Goal: Task Accomplishment & Management: Use online tool/utility

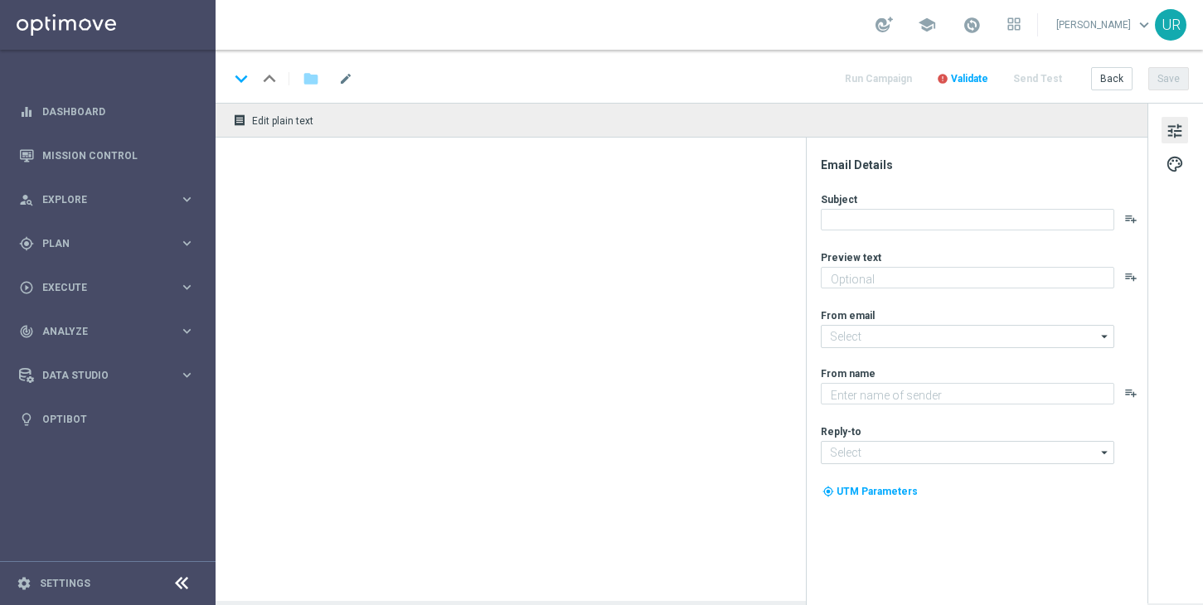
type textarea "Beschenke dich selbst mit 70 % Rabatt auf dein zweites Los"
type textarea "Lottoland"
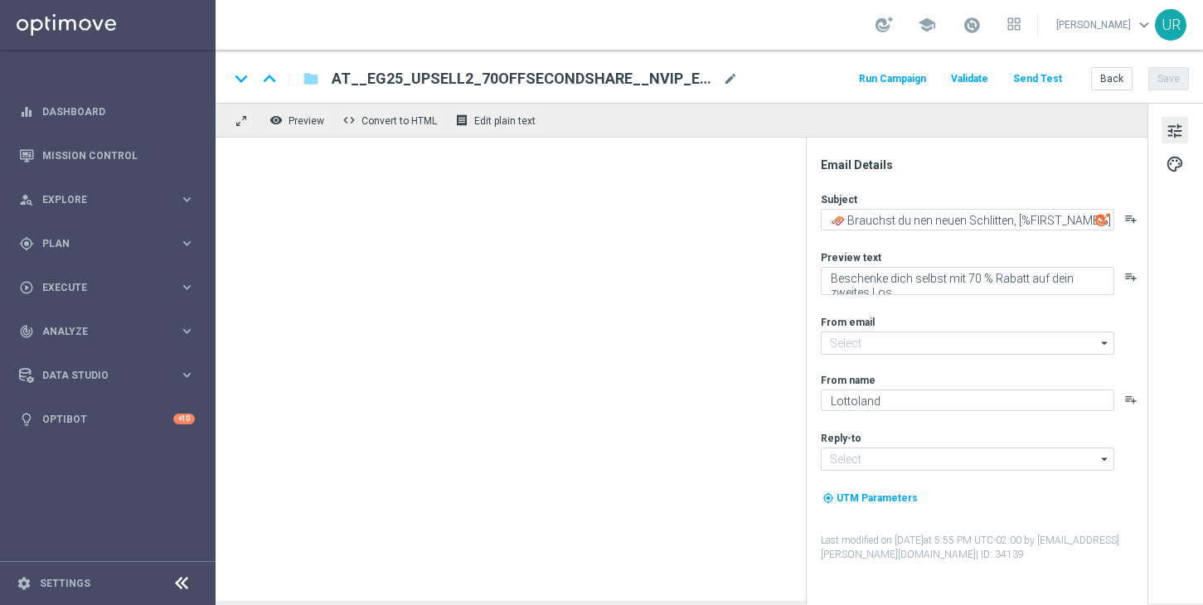
type input "[EMAIL_ADDRESS][DOMAIN_NAME]"
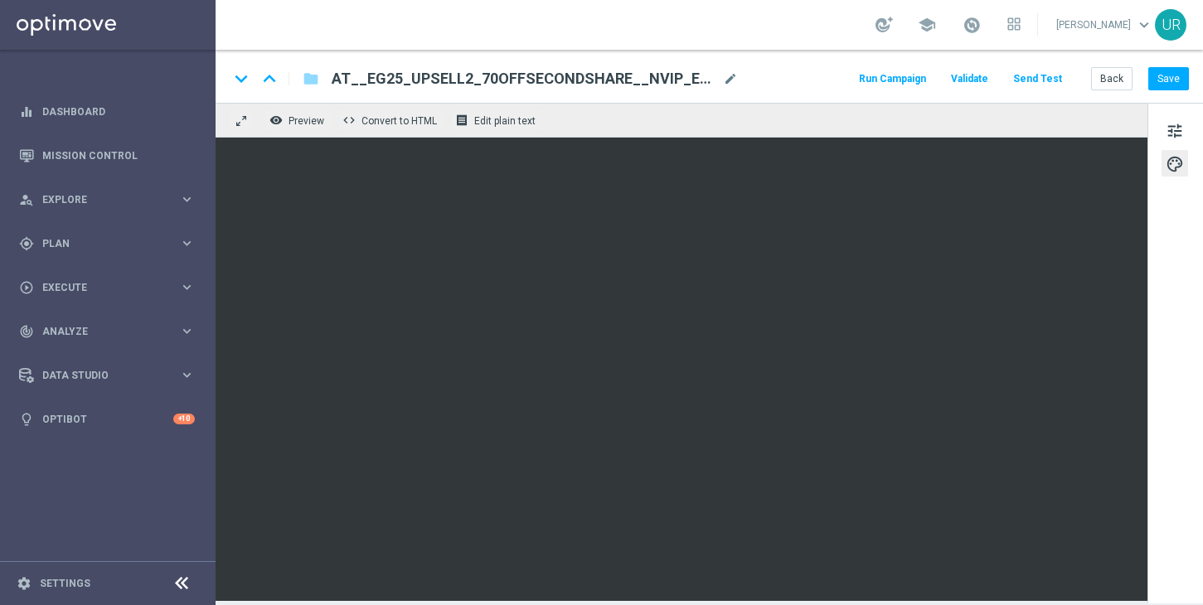
click at [1058, 74] on button "Send Test" at bounding box center [1038, 79] width 54 height 22
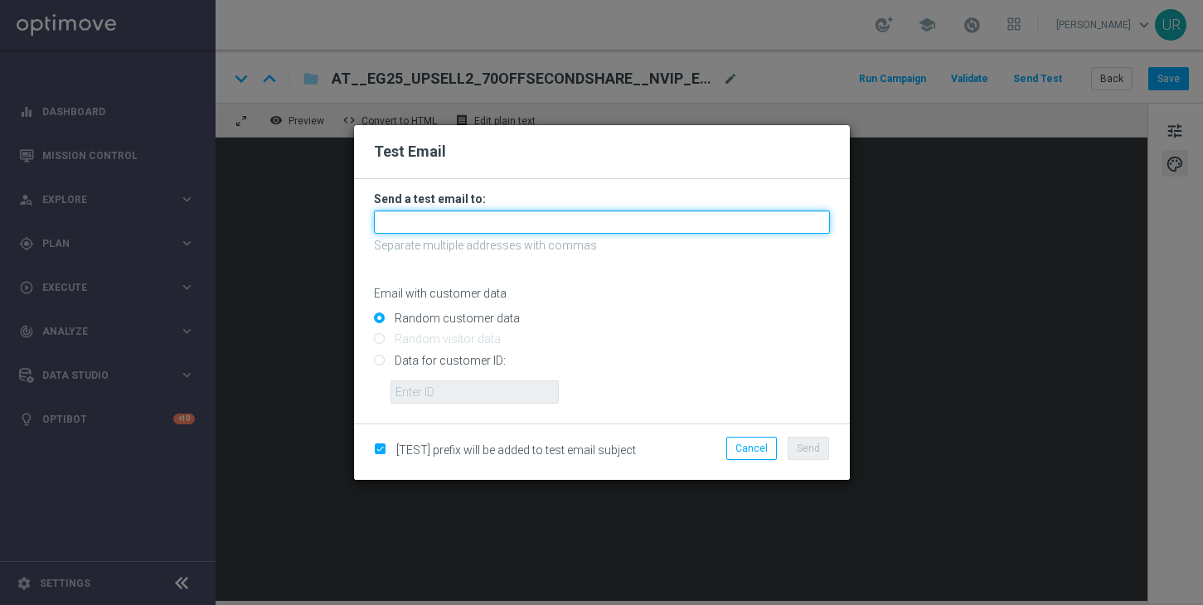
click at [658, 220] on input "text" at bounding box center [602, 222] width 456 height 23
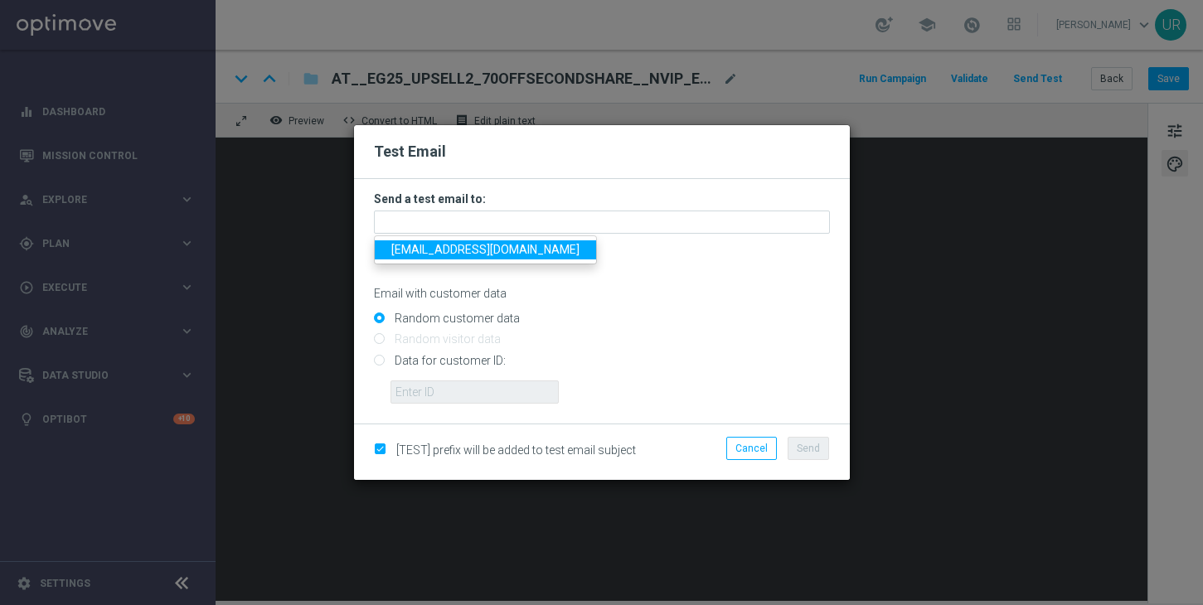
click at [441, 250] on span "[EMAIL_ADDRESS][DOMAIN_NAME]" at bounding box center [485, 249] width 188 height 13
type input "[EMAIL_ADDRESS][DOMAIN_NAME]"
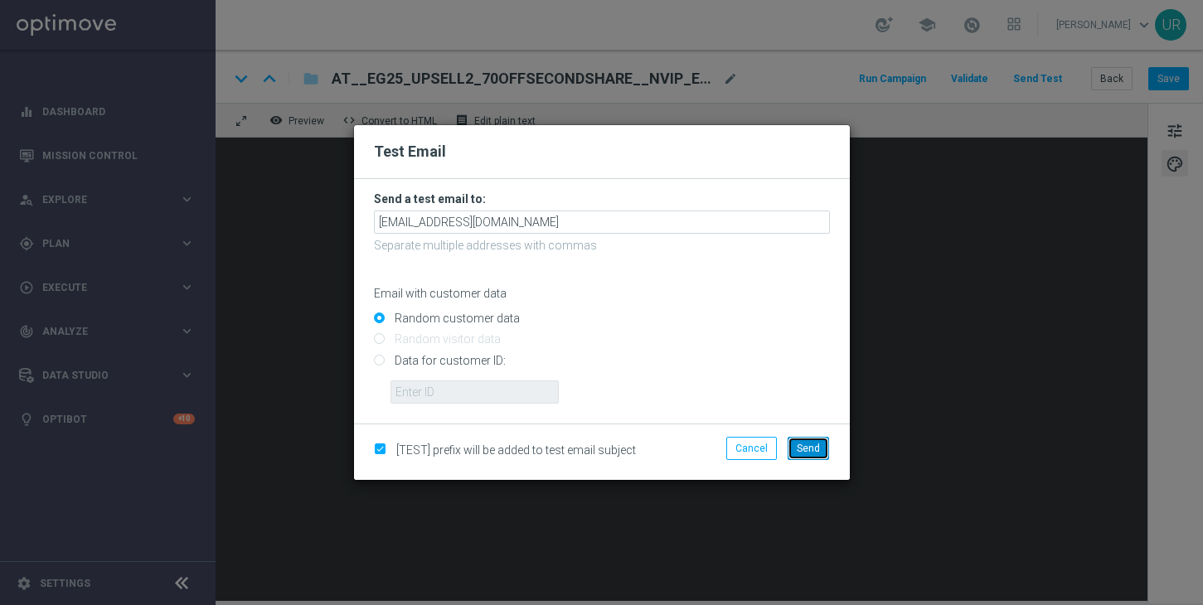
click at [815, 442] on button "Send" at bounding box center [808, 448] width 41 height 23
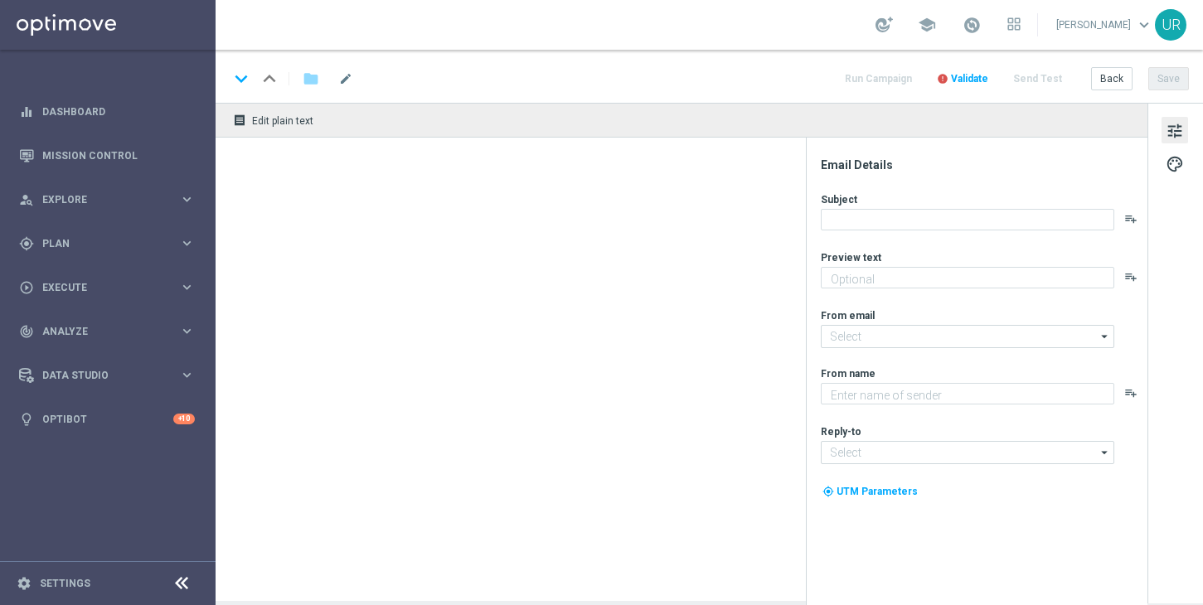
type textarea "Spiele El Gordo mit deinem 10 € Rabatt!"
type textarea "Lottoland"
type input "[EMAIL_ADDRESS][DOMAIN_NAME]"
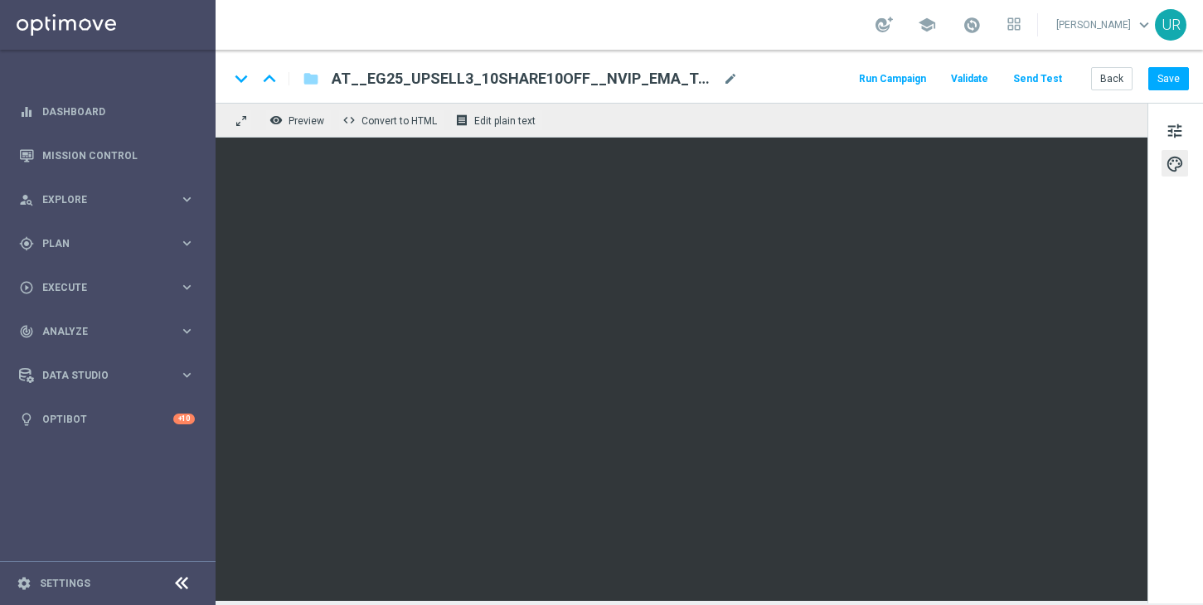
click at [1040, 75] on button "Send Test" at bounding box center [1038, 79] width 54 height 22
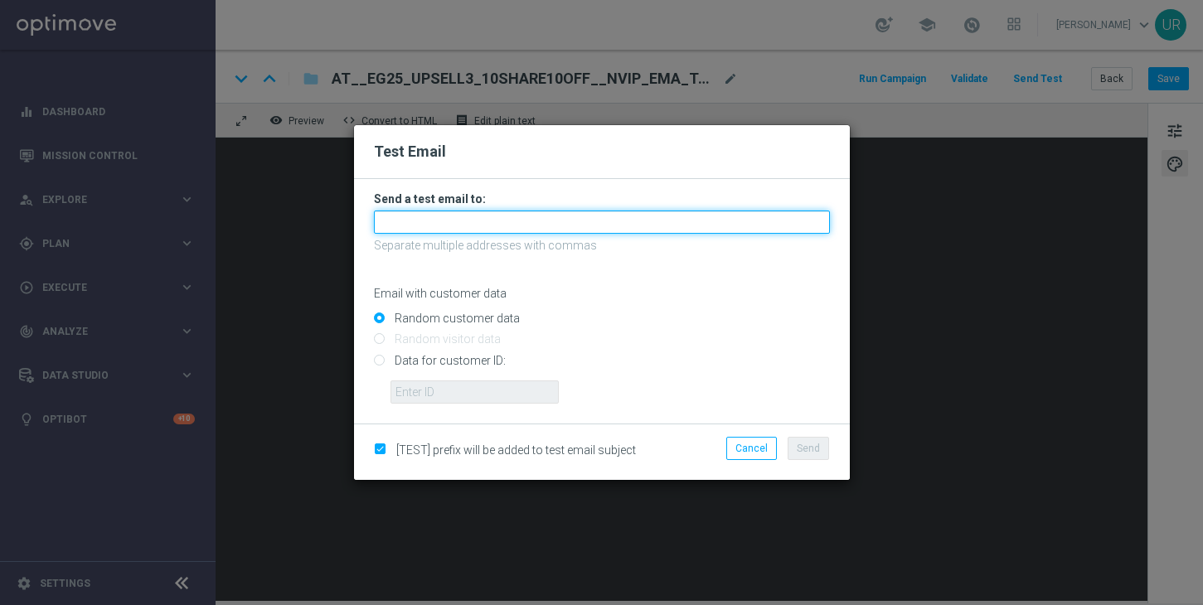
click at [711, 221] on input "text" at bounding box center [602, 222] width 456 height 23
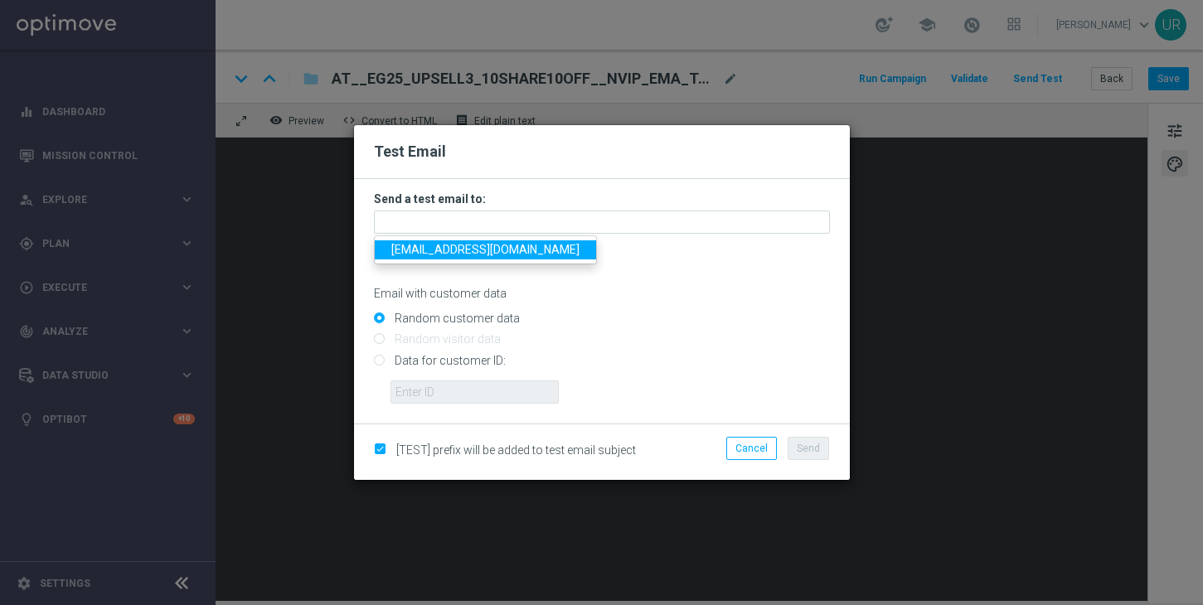
click at [439, 254] on span "[EMAIL_ADDRESS][DOMAIN_NAME]" at bounding box center [485, 249] width 188 height 13
type input "[EMAIL_ADDRESS][DOMAIN_NAME]"
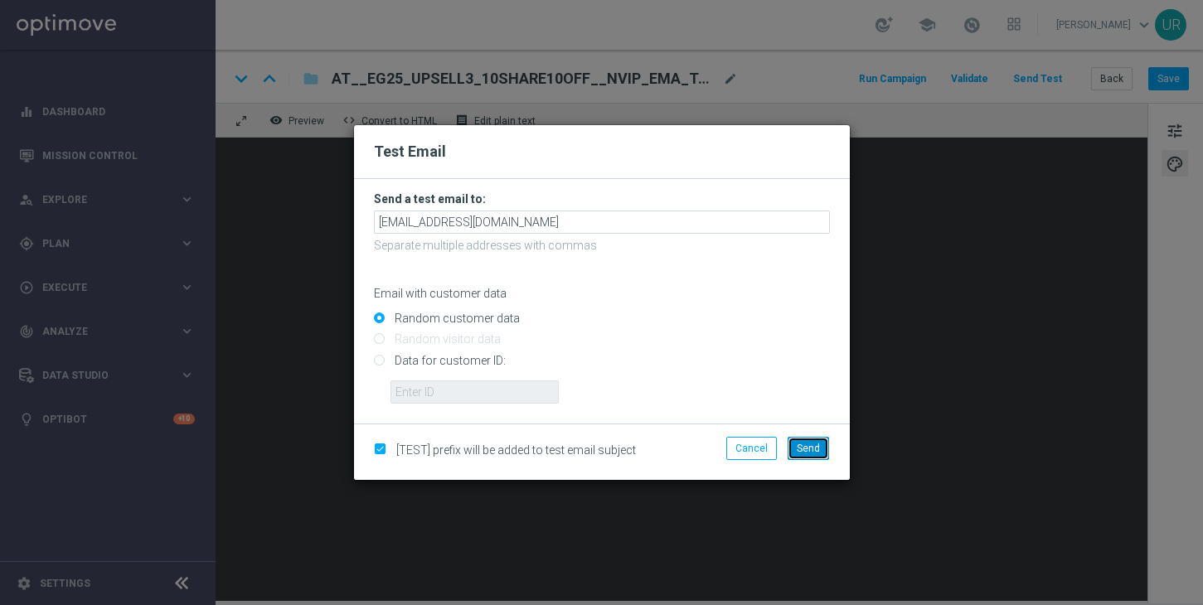
click at [800, 447] on span "Send" at bounding box center [808, 449] width 23 height 12
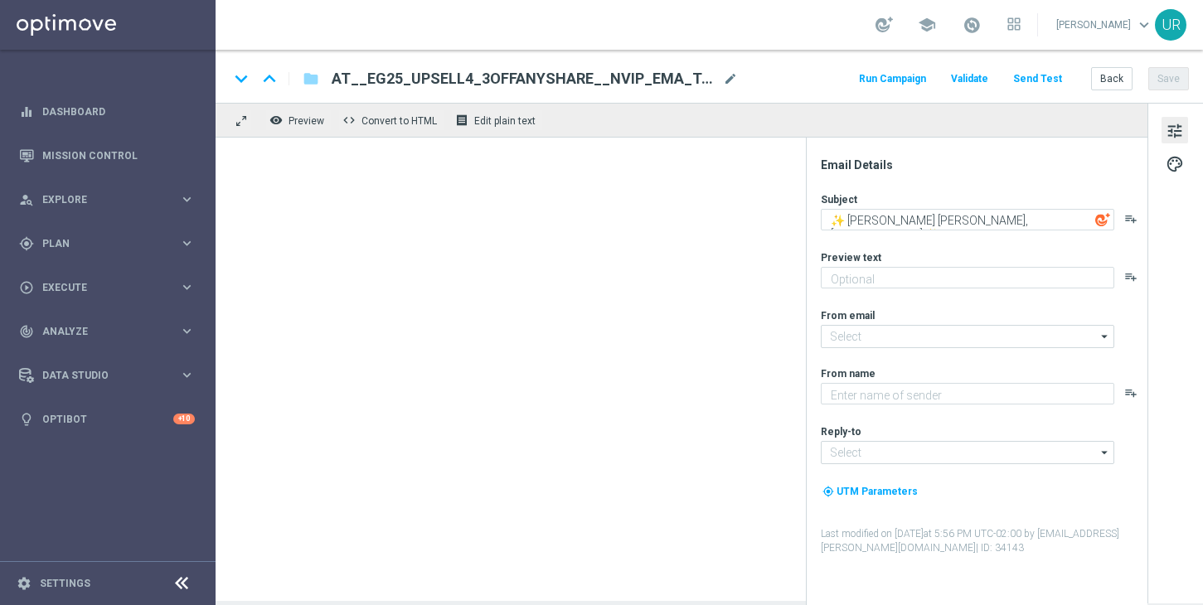
type textarea "El Gordo mit 3 € Gutschein spielen!"
type textarea "Lottoland"
type input "[EMAIL_ADDRESS][DOMAIN_NAME]"
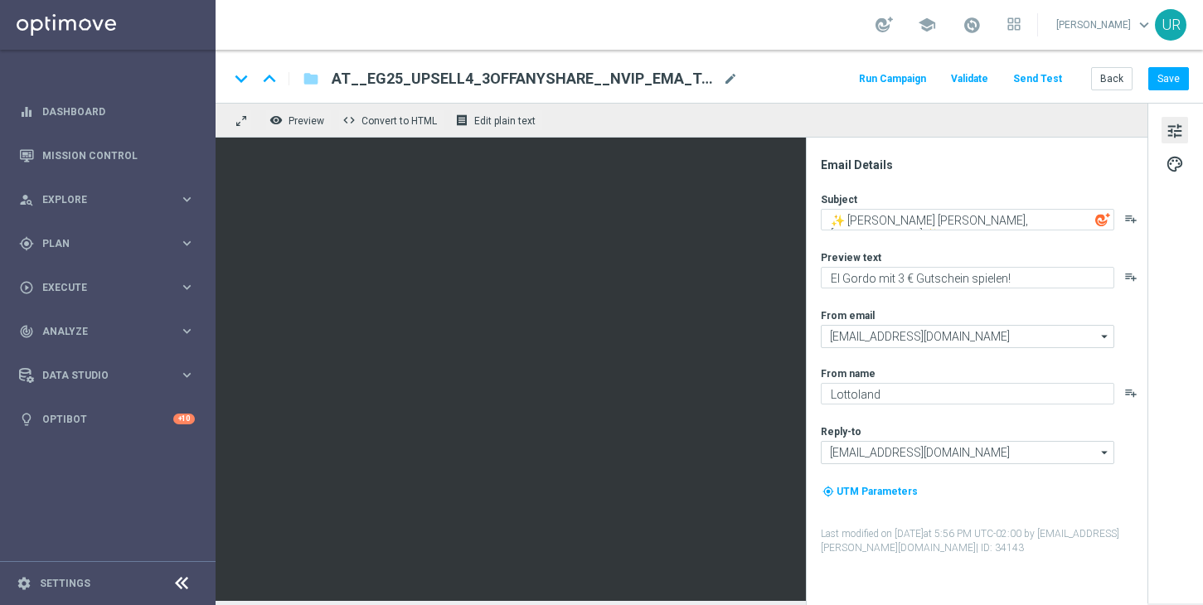
click at [1047, 76] on button "Send Test" at bounding box center [1038, 79] width 54 height 22
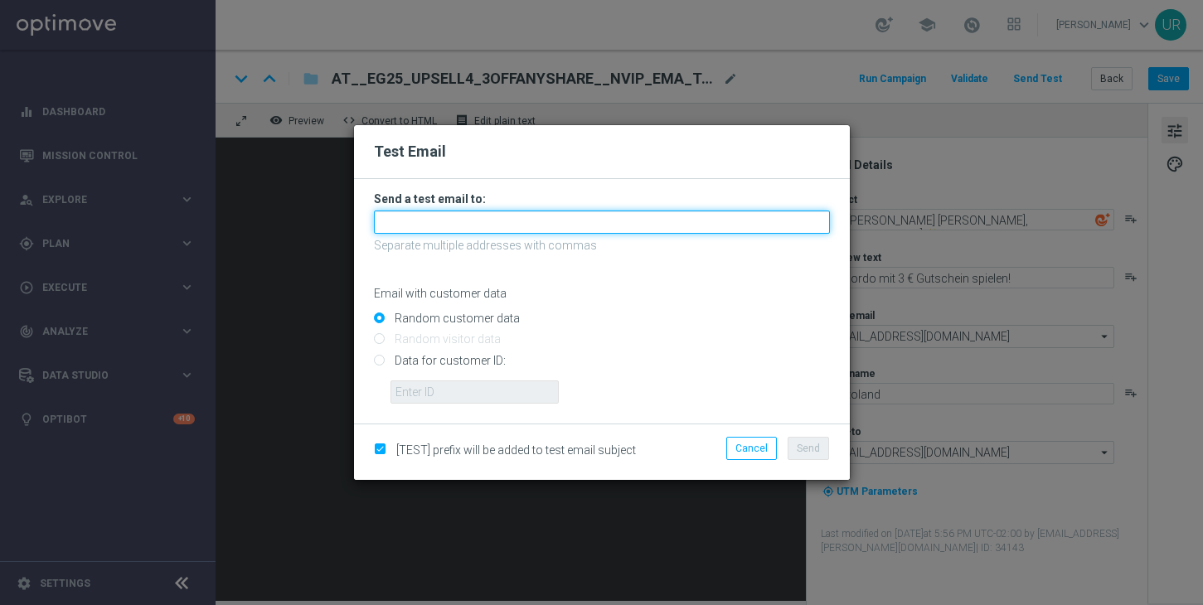
click at [630, 216] on input "text" at bounding box center [602, 222] width 456 height 23
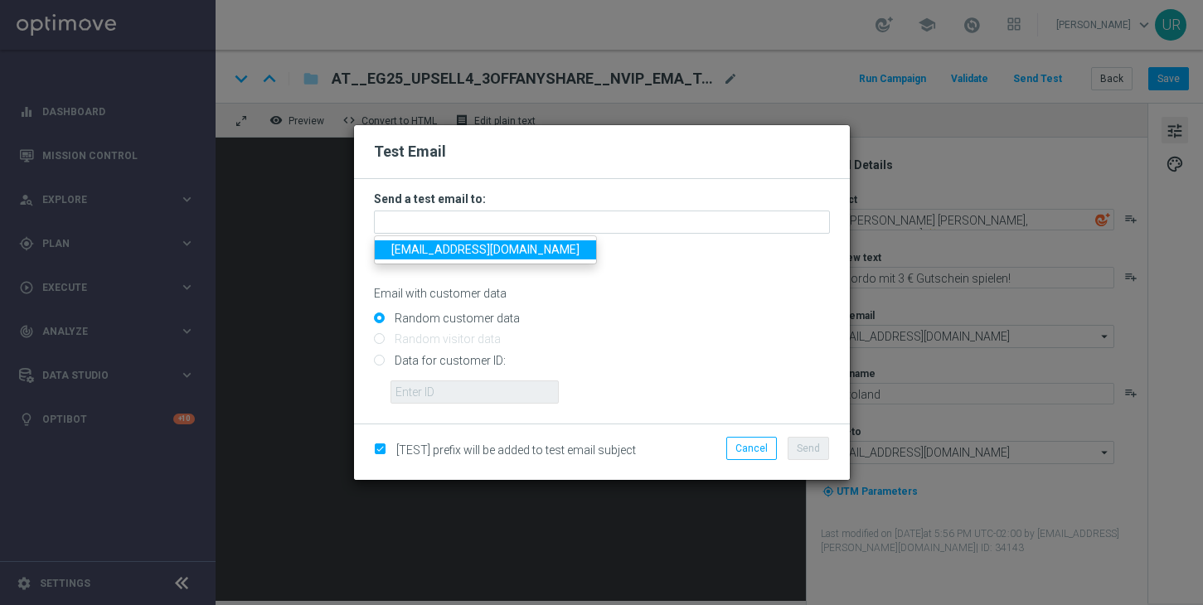
click at [442, 247] on span "[EMAIL_ADDRESS][DOMAIN_NAME]" at bounding box center [485, 249] width 188 height 13
type input "[EMAIL_ADDRESS][DOMAIN_NAME]"
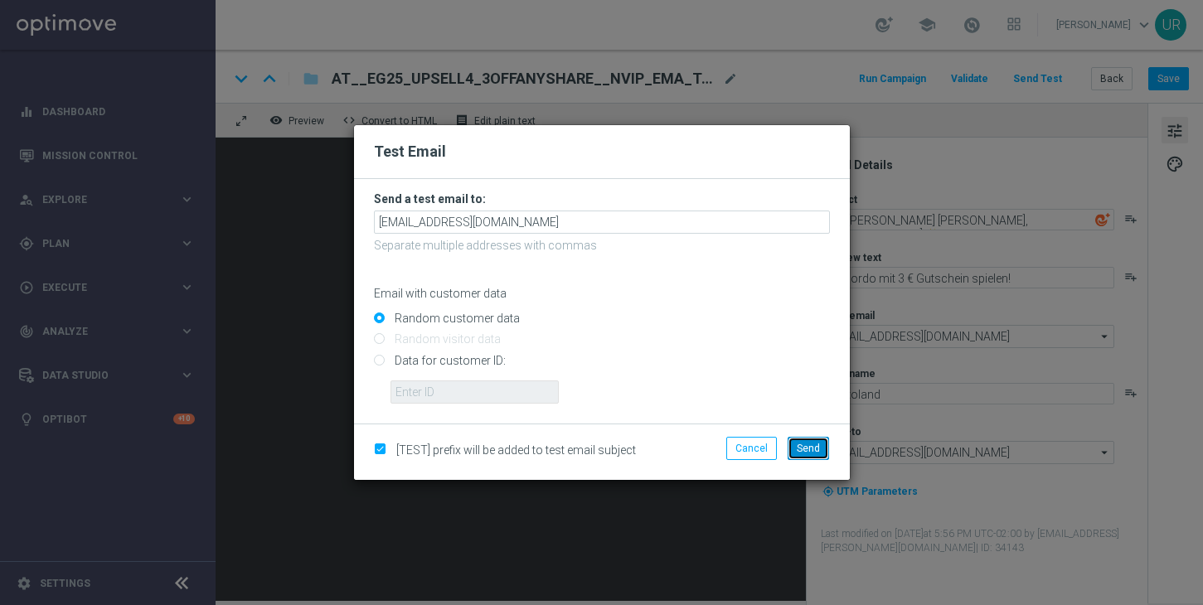
click at [815, 453] on span "Send" at bounding box center [808, 449] width 23 height 12
click at [807, 446] on span "Send" at bounding box center [808, 449] width 23 height 12
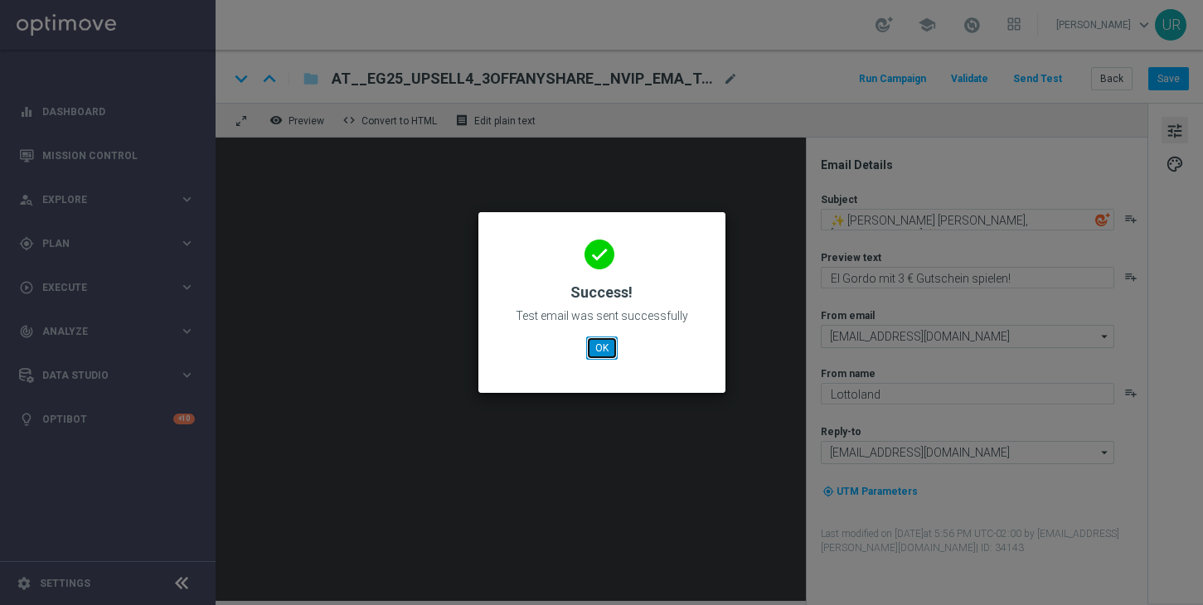
click at [593, 355] on button "OK" at bounding box center [602, 348] width 32 height 23
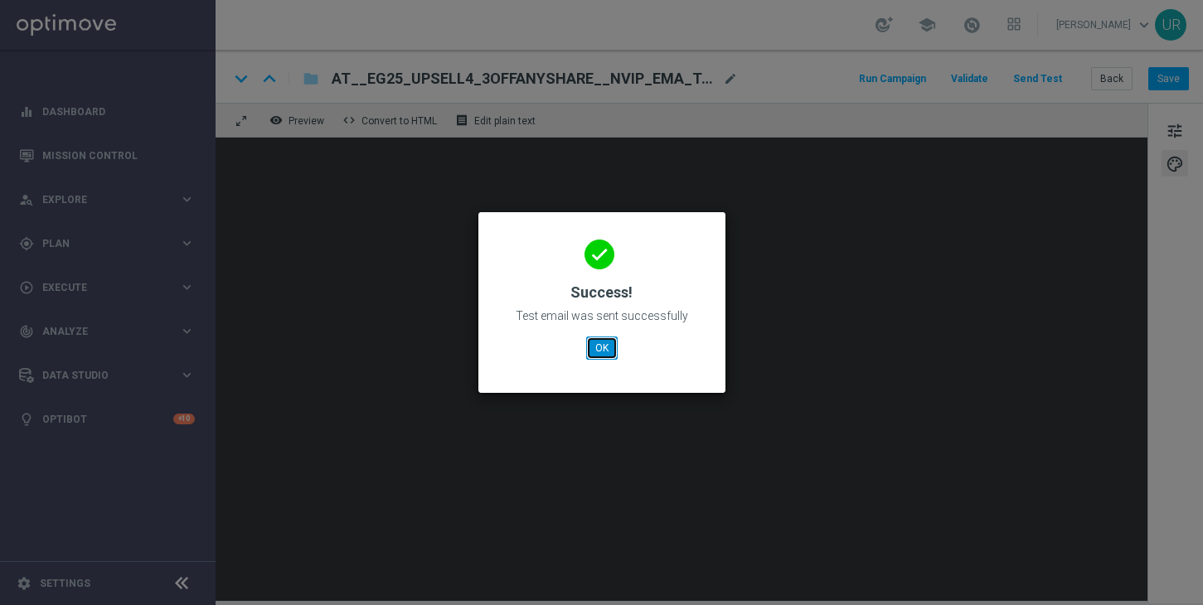
click at [591, 348] on button "OK" at bounding box center [602, 348] width 32 height 23
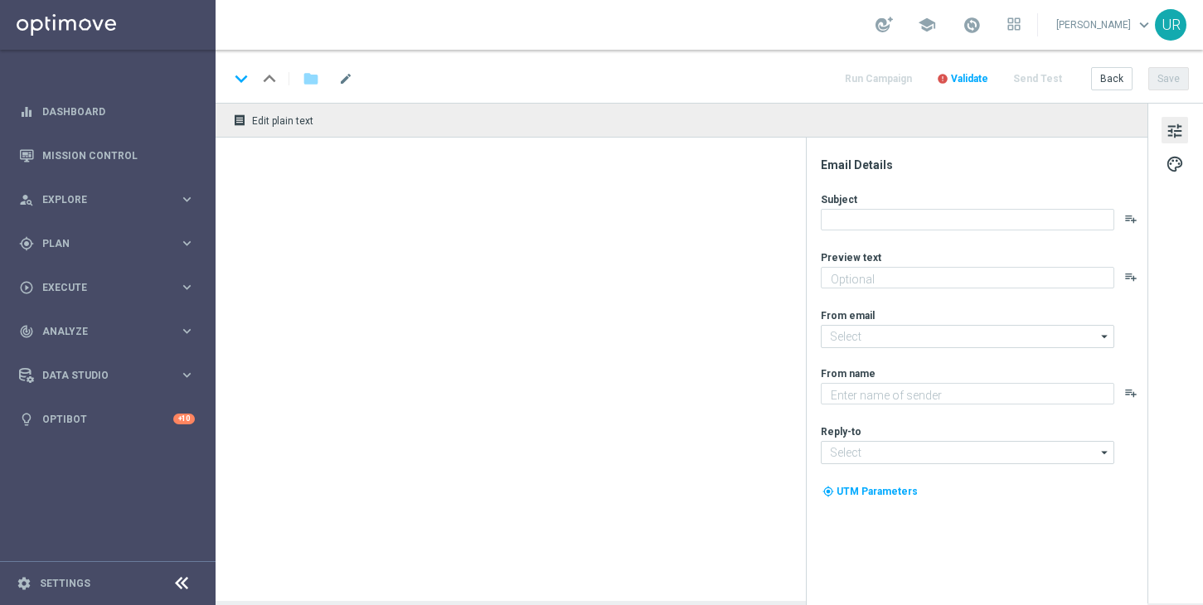
type textarea "Dein garantierter El Gordo Gewinn!"
type input "[EMAIL_ADDRESS][DOMAIN_NAME]"
type textarea "Lottoland"
type input "[EMAIL_ADDRESS][DOMAIN_NAME]"
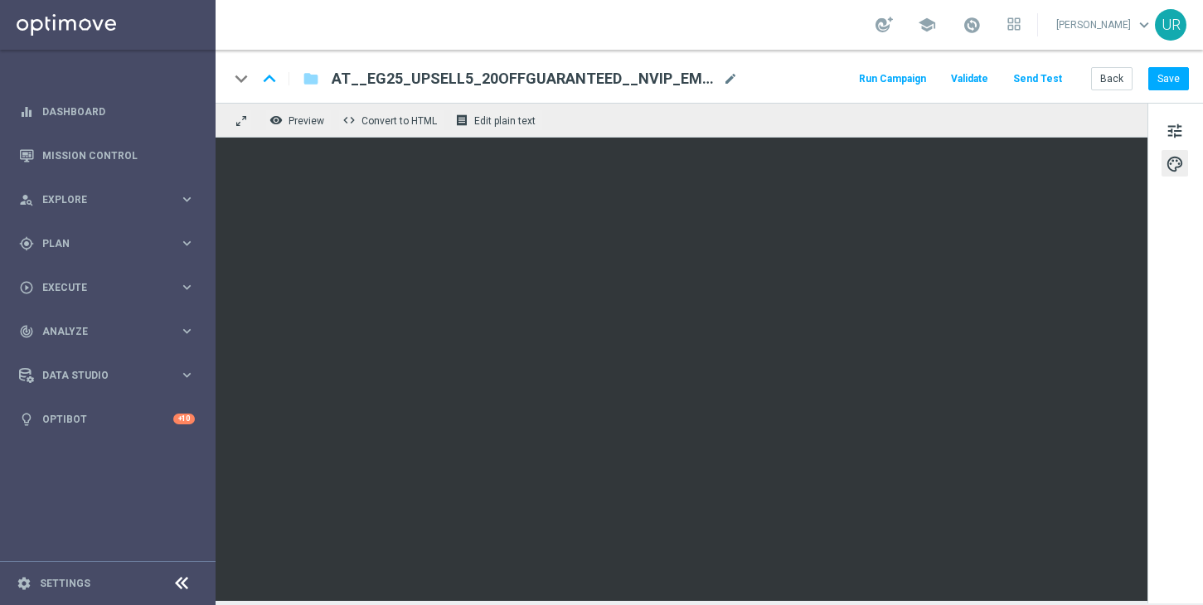
click at [1052, 75] on button "Send Test" at bounding box center [1038, 79] width 54 height 22
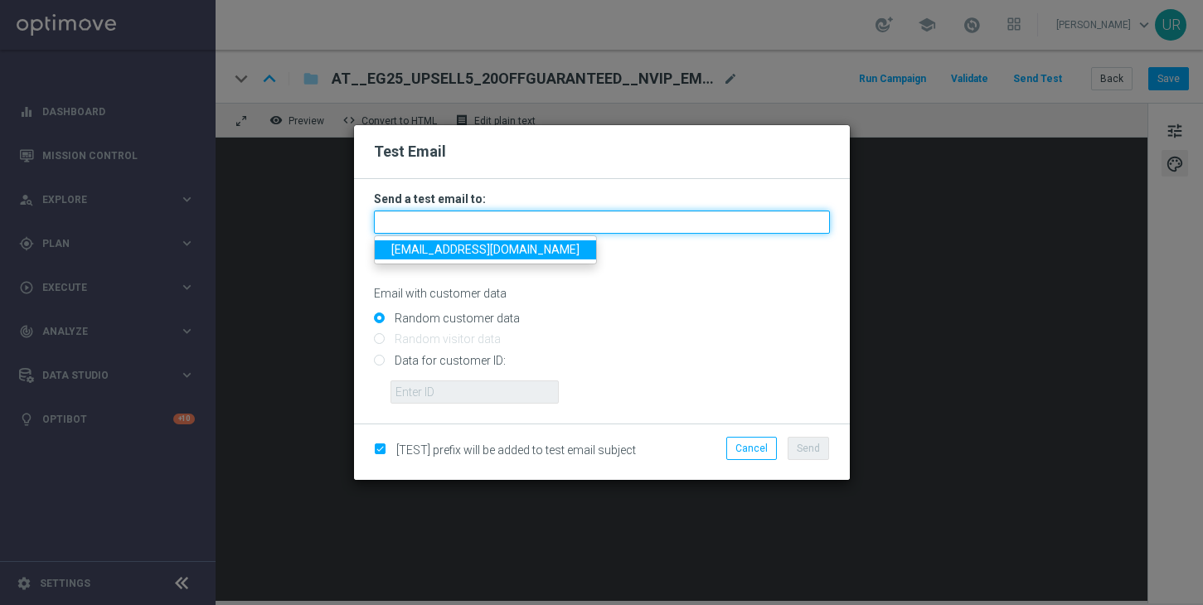
click at [715, 214] on input "text" at bounding box center [602, 222] width 456 height 23
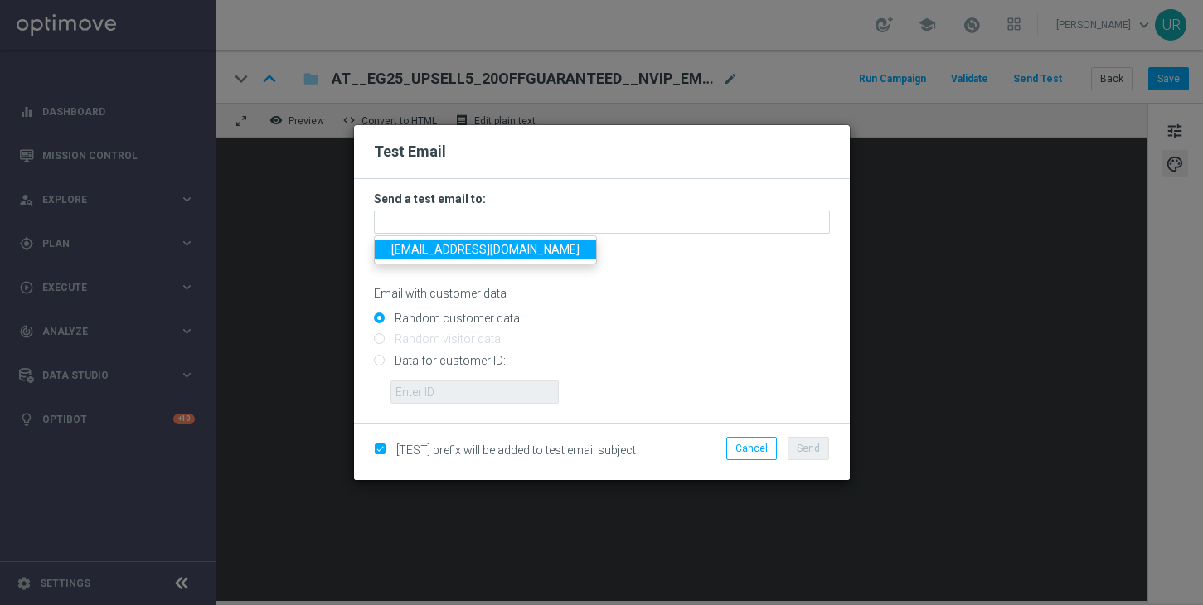
click at [420, 252] on span "[EMAIL_ADDRESS][DOMAIN_NAME]" at bounding box center [485, 249] width 188 height 13
type input "[EMAIL_ADDRESS][DOMAIN_NAME]"
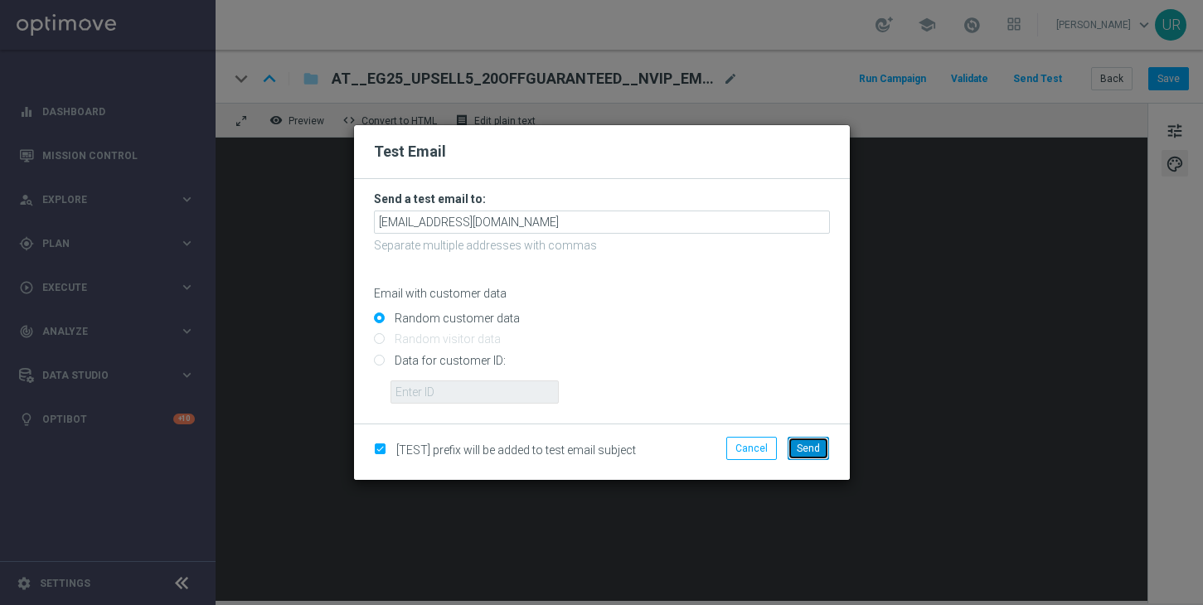
click at [819, 440] on button "Send" at bounding box center [808, 448] width 41 height 23
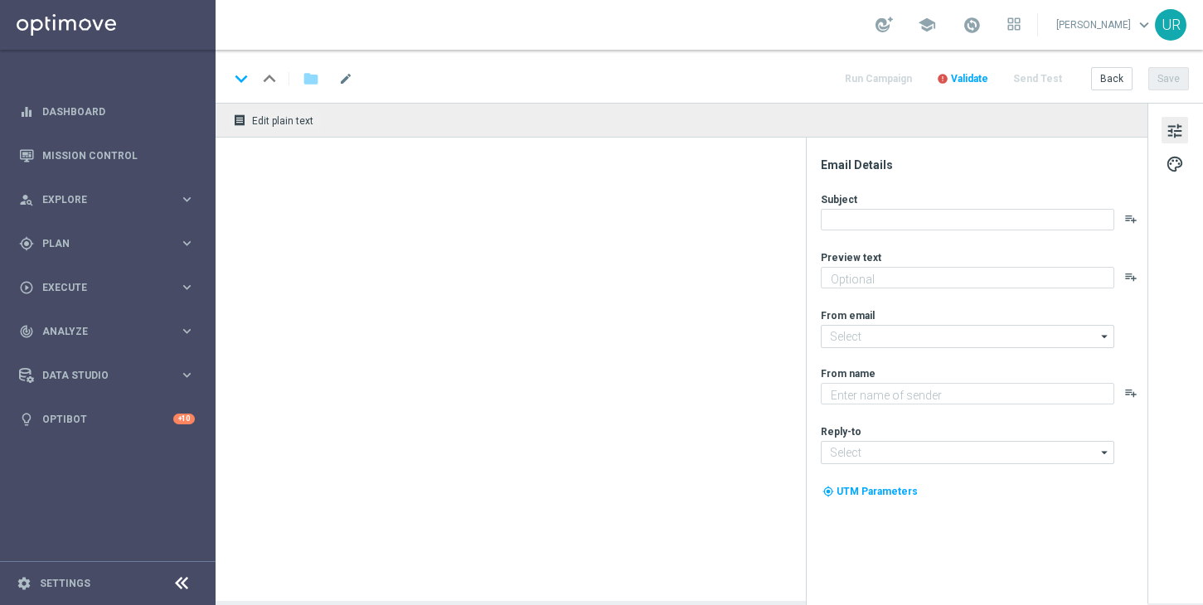
type textarea "Dein garantierter El Gordo Gewinn!"
type textarea "Lottoland"
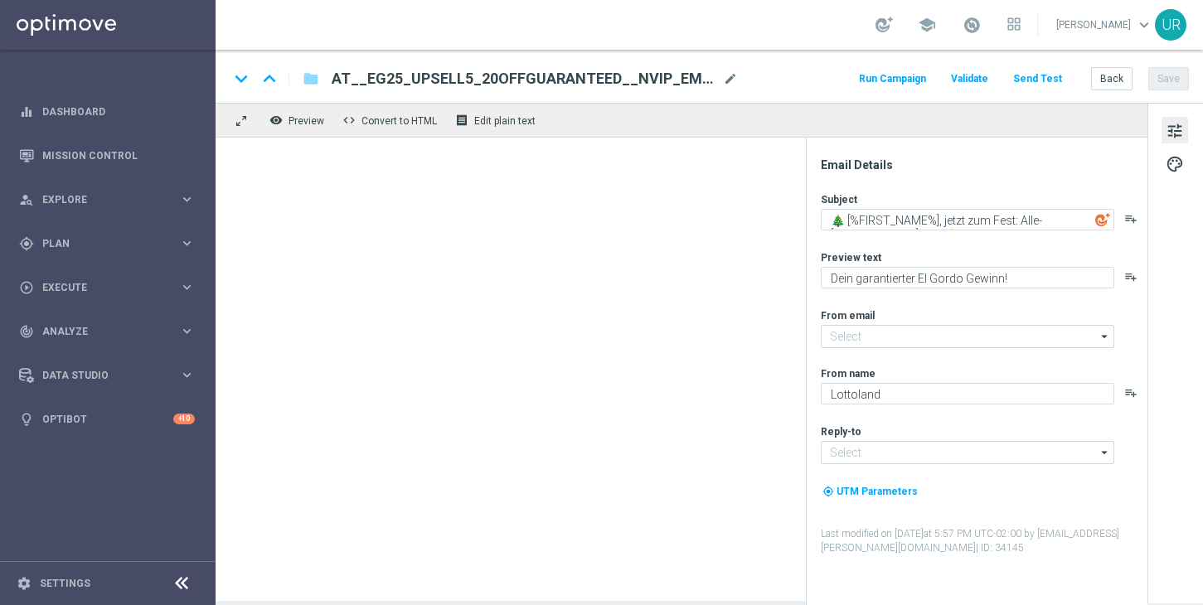
type input "[EMAIL_ADDRESS][DOMAIN_NAME]"
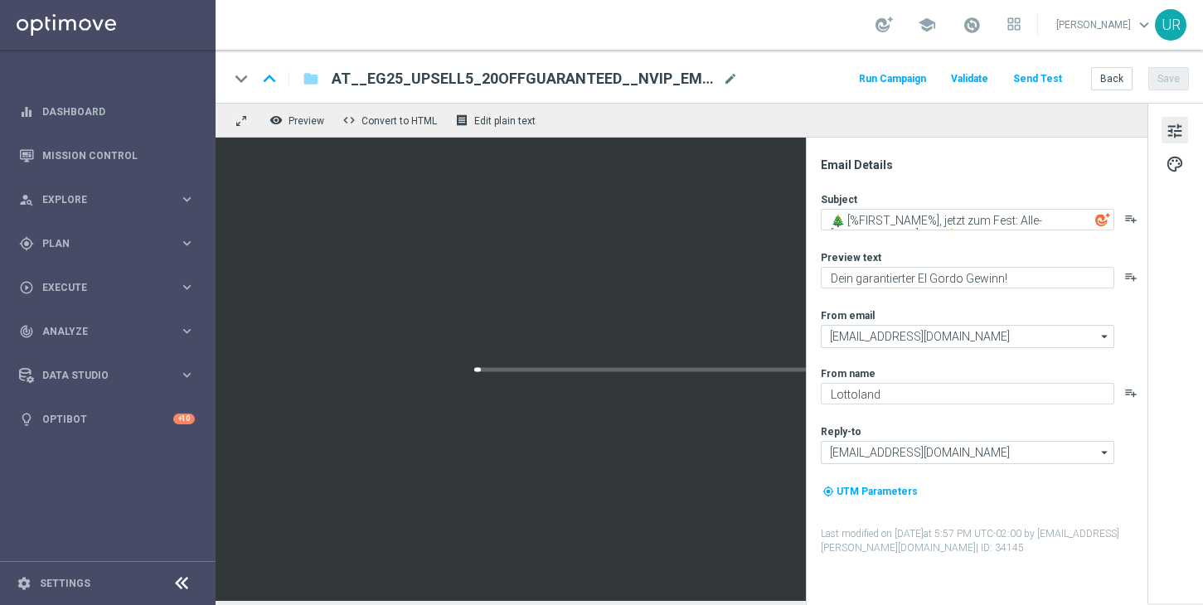
click at [1048, 87] on button "Send Test" at bounding box center [1038, 79] width 54 height 22
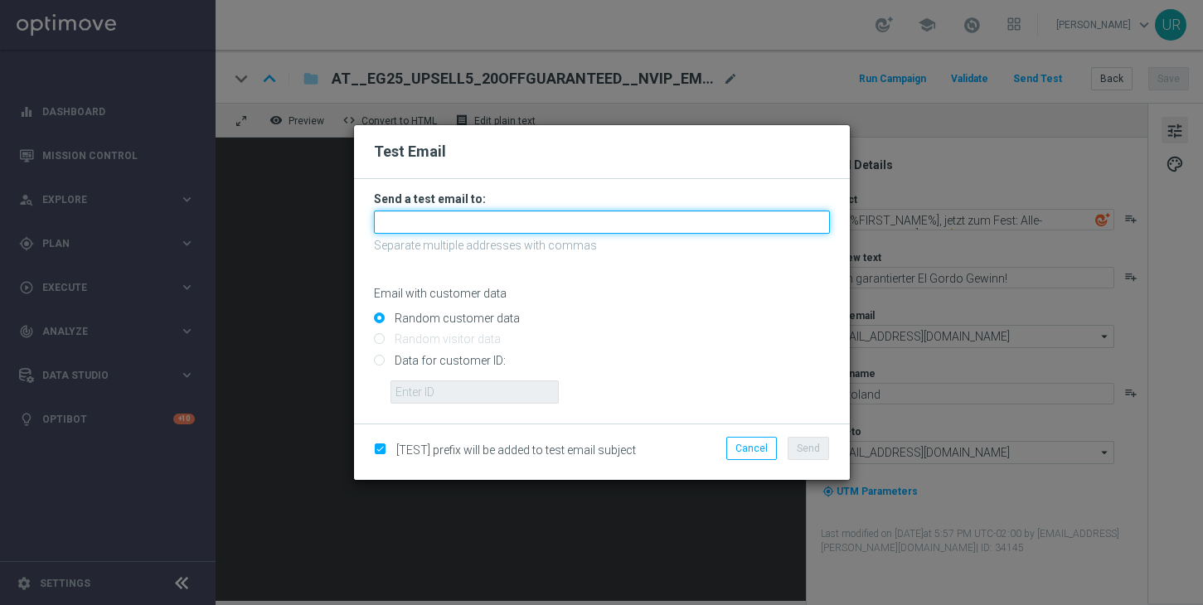
click at [696, 226] on input "text" at bounding box center [602, 222] width 456 height 23
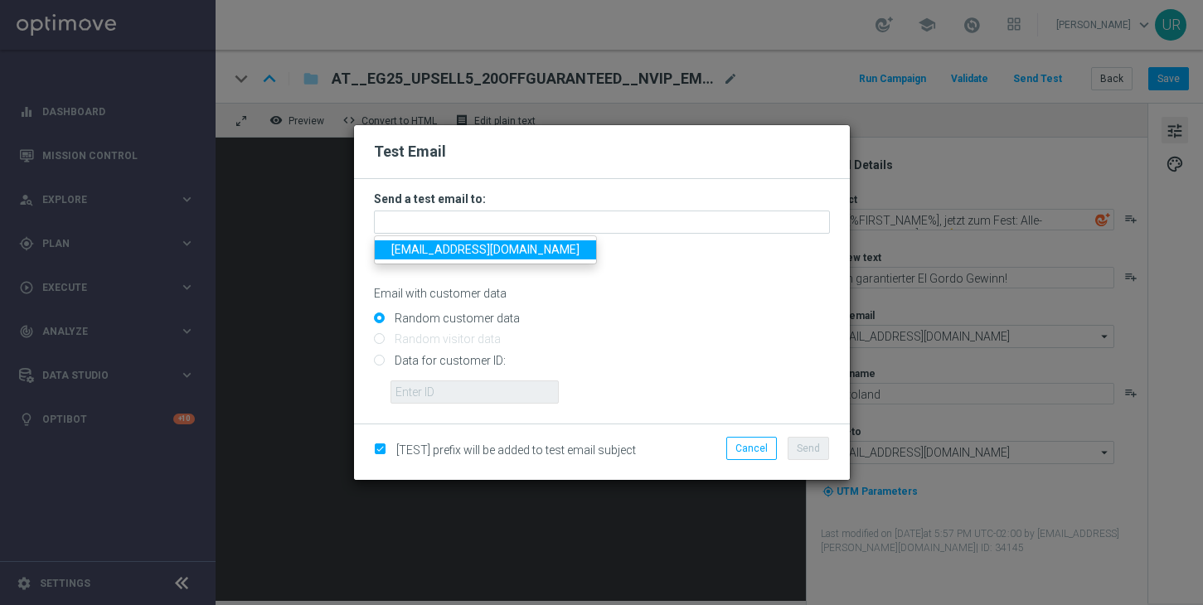
click at [443, 252] on span "[EMAIL_ADDRESS][DOMAIN_NAME]" at bounding box center [485, 249] width 188 height 13
type input "[EMAIL_ADDRESS][DOMAIN_NAME]"
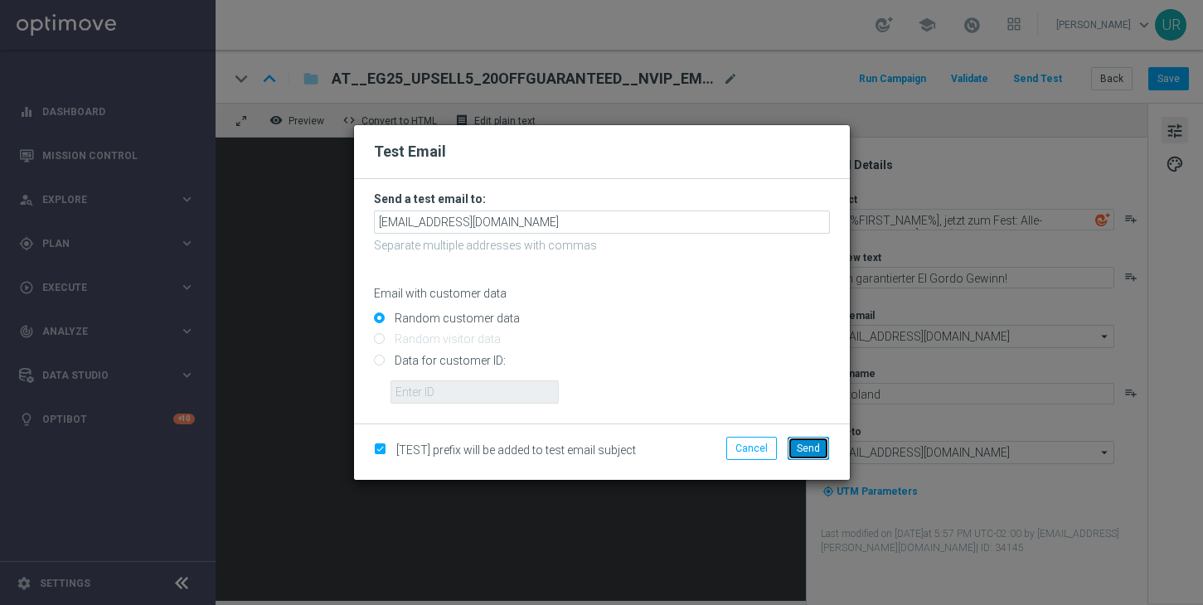
click at [808, 449] on span "Send" at bounding box center [808, 449] width 23 height 12
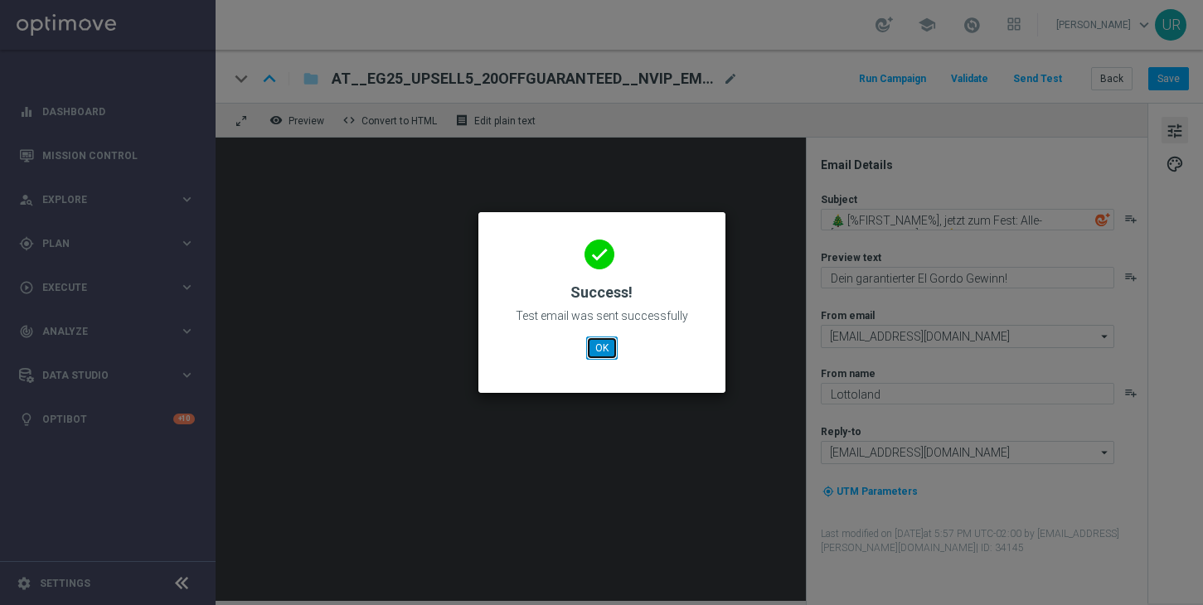
click at [593, 349] on button "OK" at bounding box center [602, 348] width 32 height 23
